Goal: Task Accomplishment & Management: Use online tool/utility

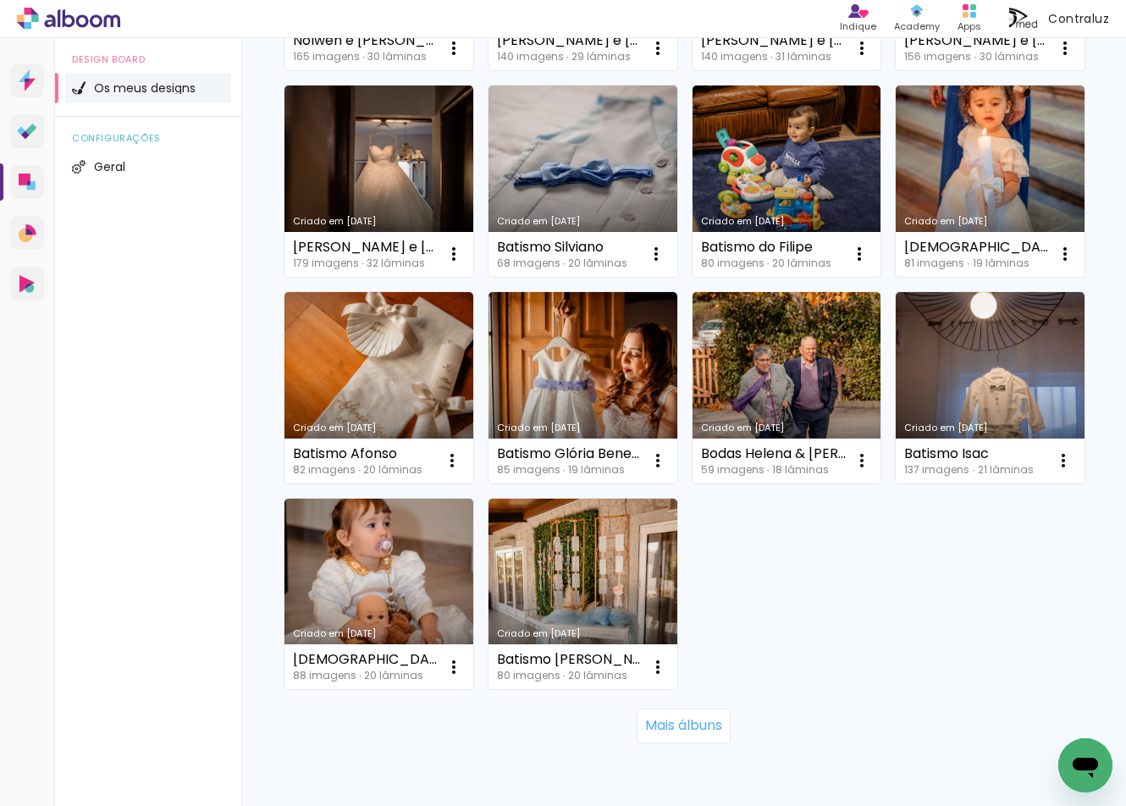
scroll to position [958, 0]
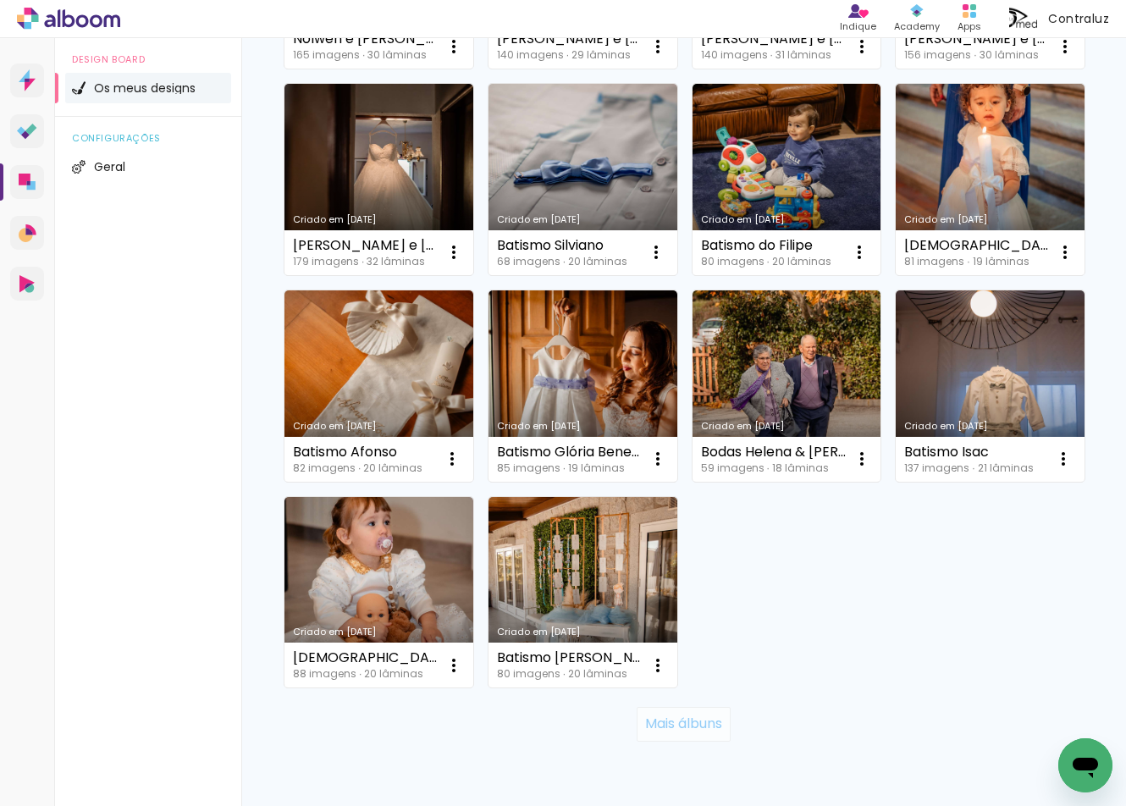
click at [0, 0] on slot "Mais álbuns" at bounding box center [0, 0] width 0 height 0
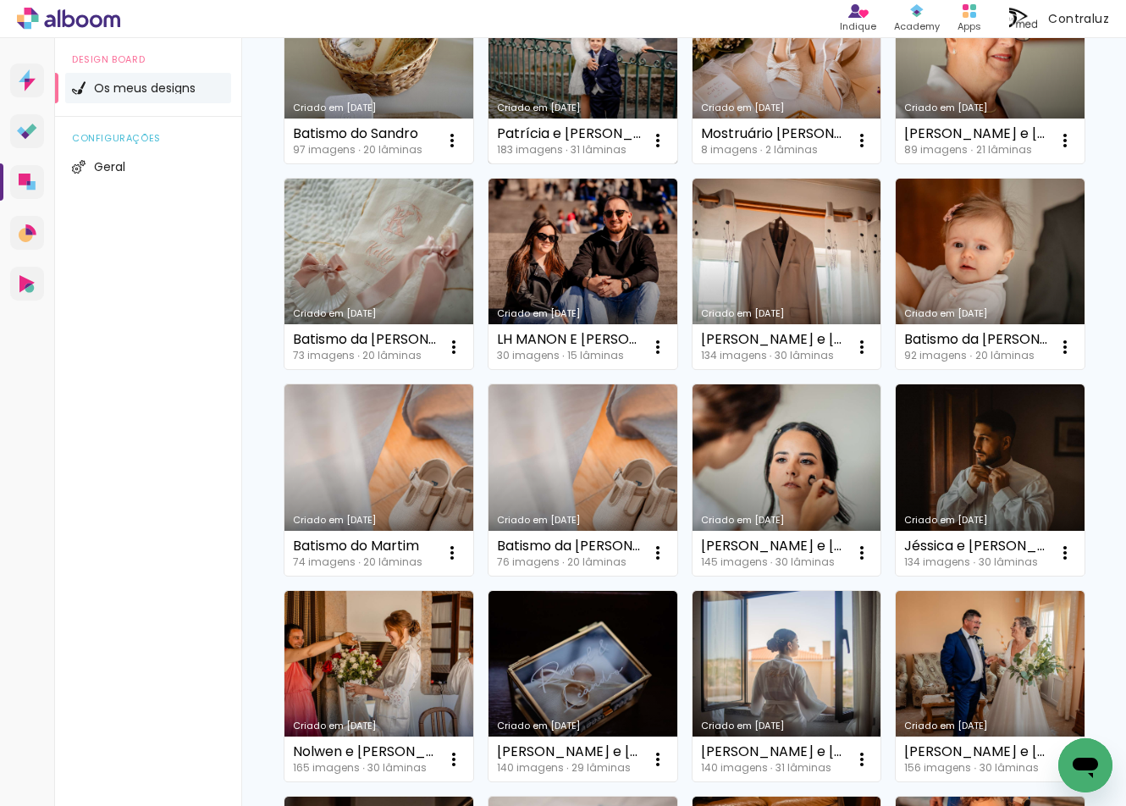
scroll to position [248, 0]
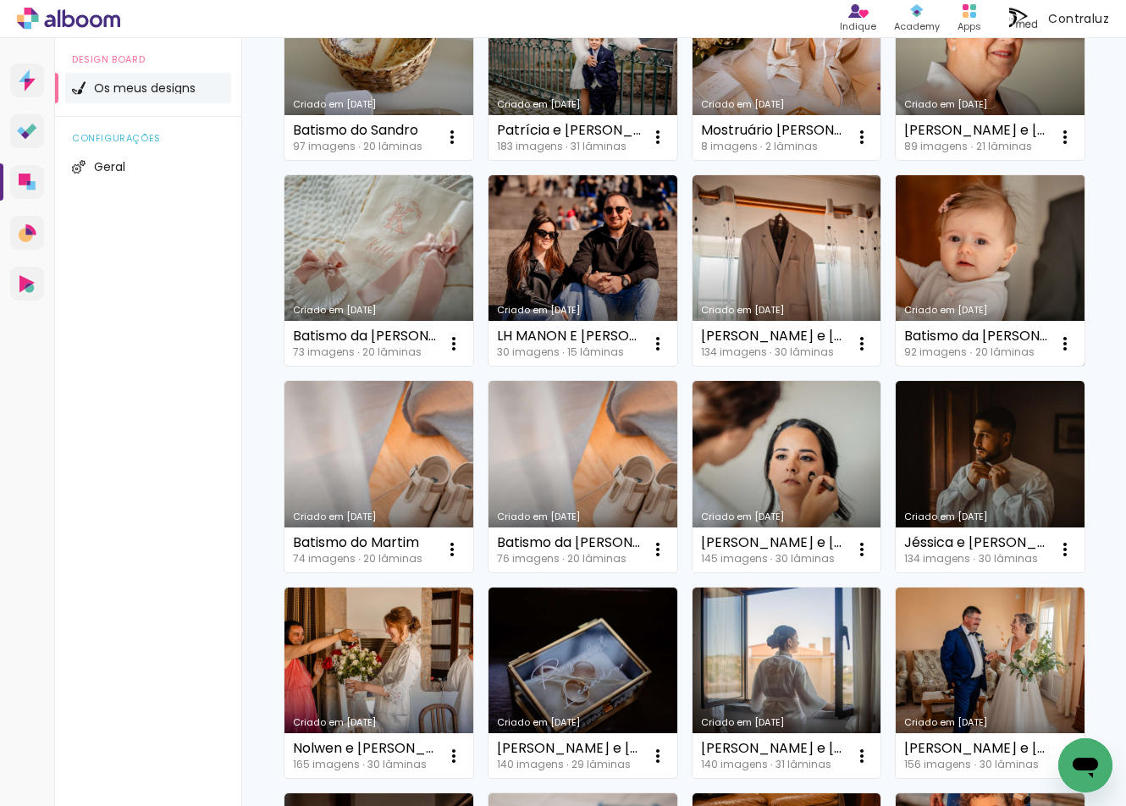
click at [940, 224] on link "Criado em [DATE]" at bounding box center [990, 270] width 189 height 191
